Goal: Complete application form

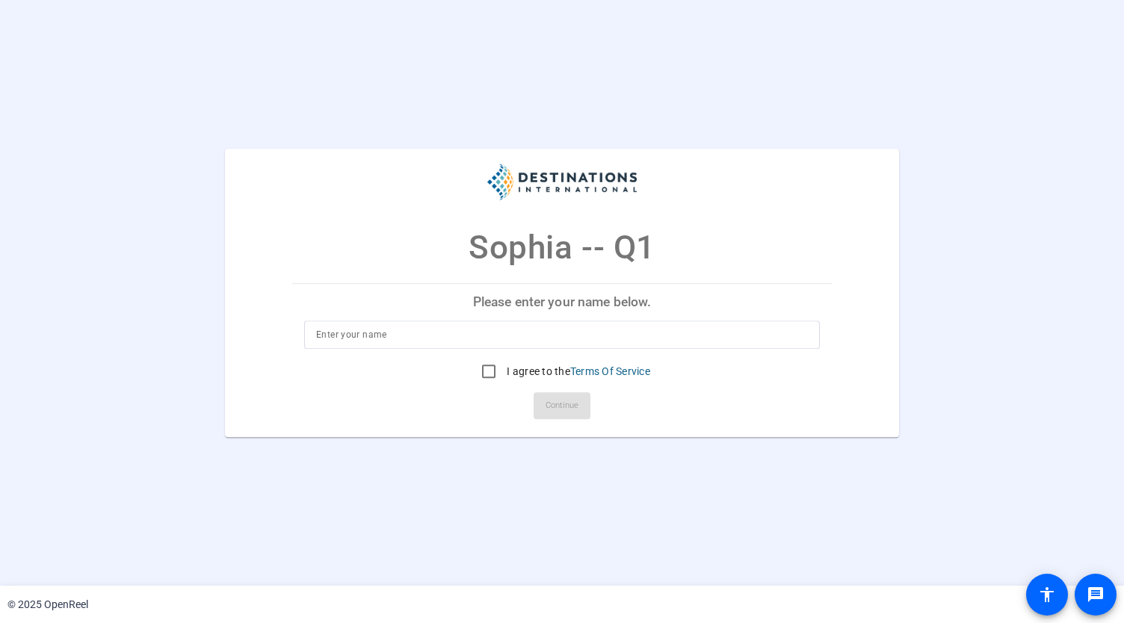
click at [461, 336] on input at bounding box center [562, 335] width 492 height 18
type input "[PERSON_NAME]"
click at [488, 364] on input "I agree to the Terms Of Service" at bounding box center [489, 372] width 30 height 30
checkbox input "true"
click at [562, 403] on span "Continue" at bounding box center [562, 406] width 33 height 22
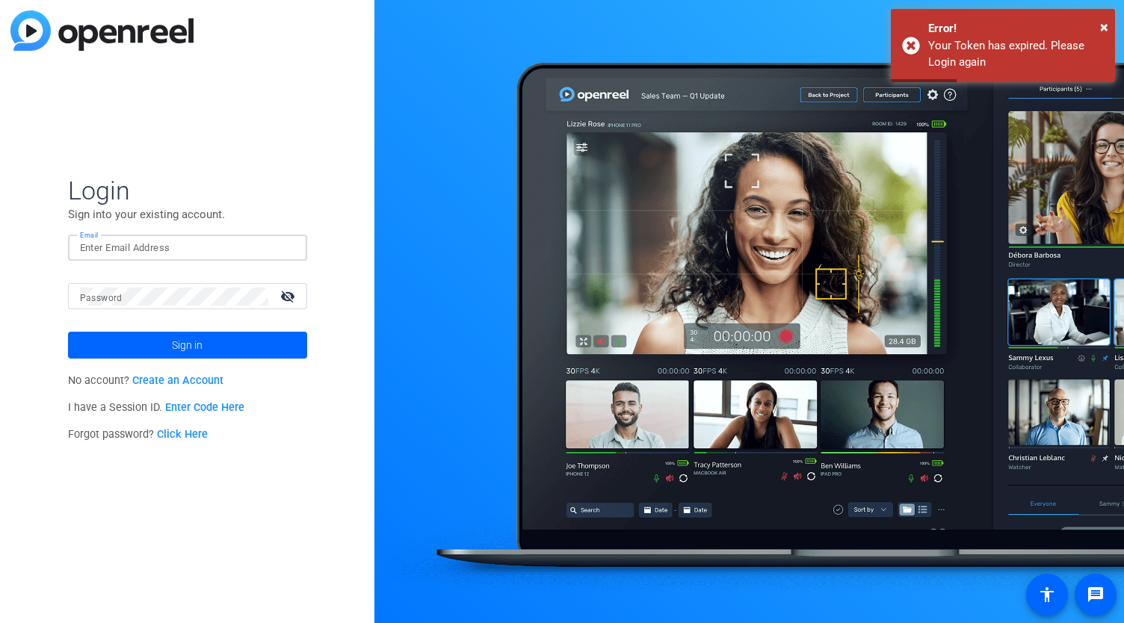
click at [250, 249] on input "Email" at bounding box center [187, 248] width 215 height 18
type input "shyderhock@destinationsinternational.org"
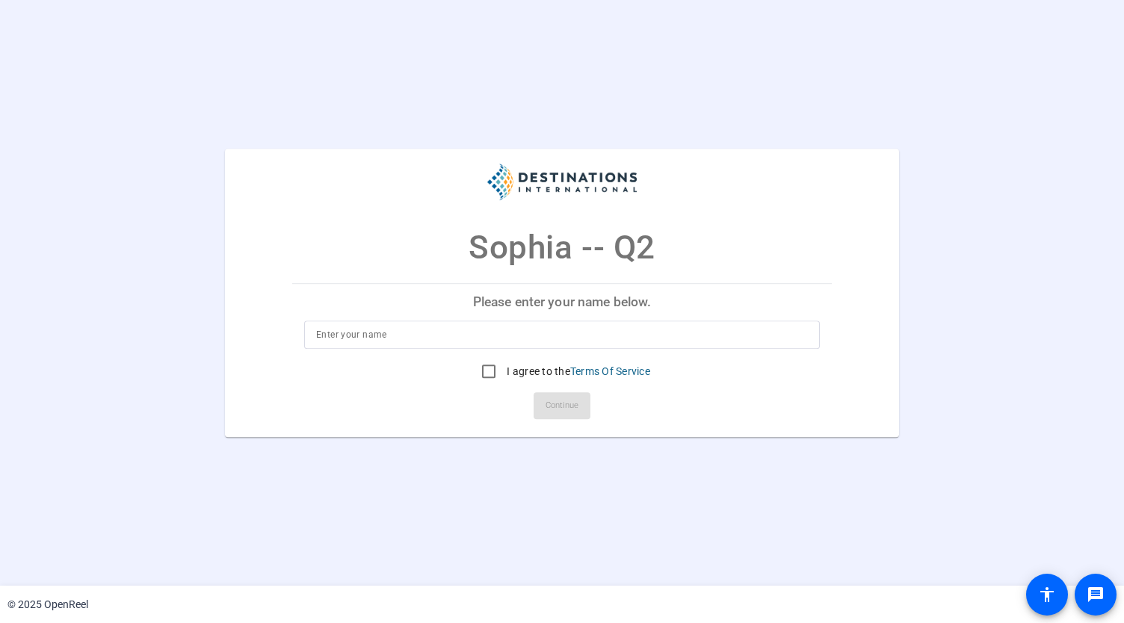
click at [465, 331] on input at bounding box center [562, 335] width 492 height 18
type input "Sophia Hyder Hock"
click at [486, 372] on input "I agree to the Terms Of Service" at bounding box center [489, 372] width 30 height 30
checkbox input "true"
click at [562, 401] on span "Continue" at bounding box center [562, 406] width 33 height 22
